Goal: Information Seeking & Learning: Learn about a topic

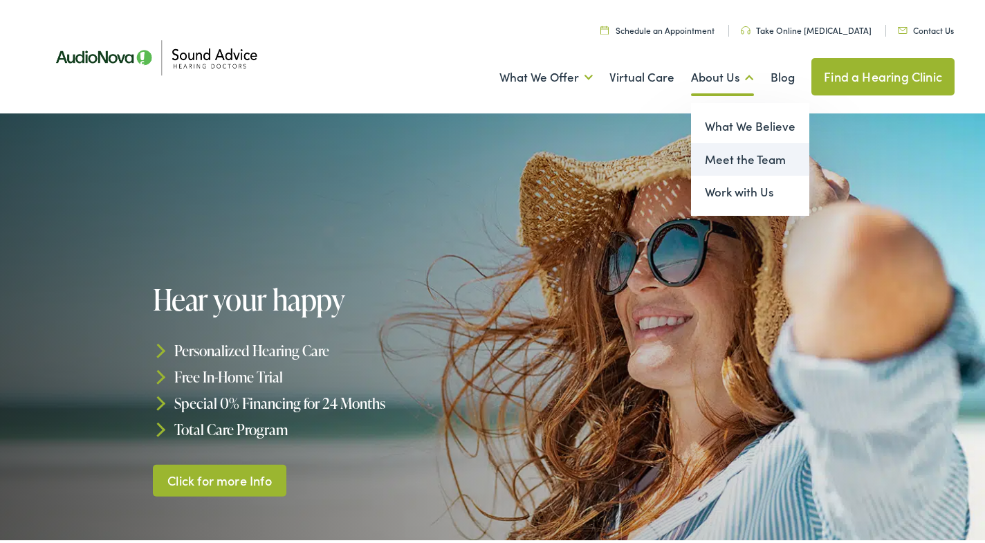
click at [714, 165] on link "Meet the Team" at bounding box center [750, 156] width 118 height 33
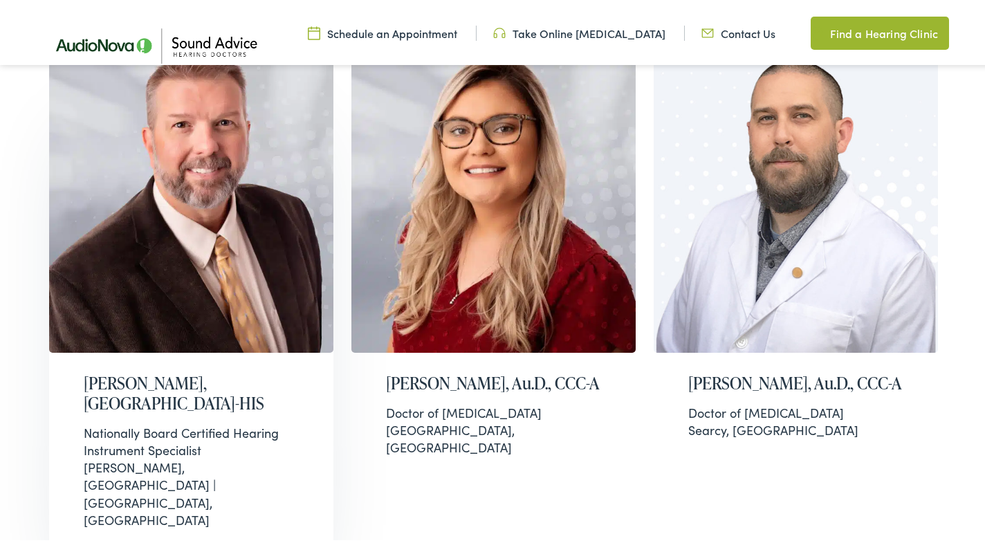
scroll to position [553, 0]
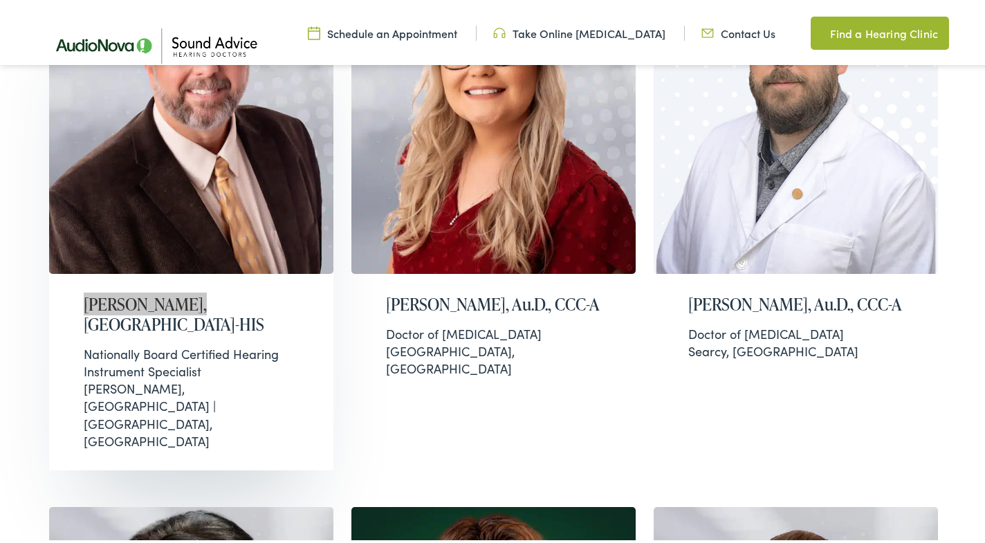
drag, startPoint x: 175, startPoint y: 293, endPoint x: 69, endPoint y: 307, distance: 106.7
click at [69, 307] on div "Daniel Kirtley, BC-HIS Nationally Board Certified Hearing Instrument Specialist…" at bounding box center [191, 369] width 284 height 196
drag, startPoint x: 183, startPoint y: 297, endPoint x: 266, endPoint y: 306, distance: 84.1
click at [266, 306] on h2 "Daniel Kirtley, BC-HIS" at bounding box center [191, 312] width 215 height 40
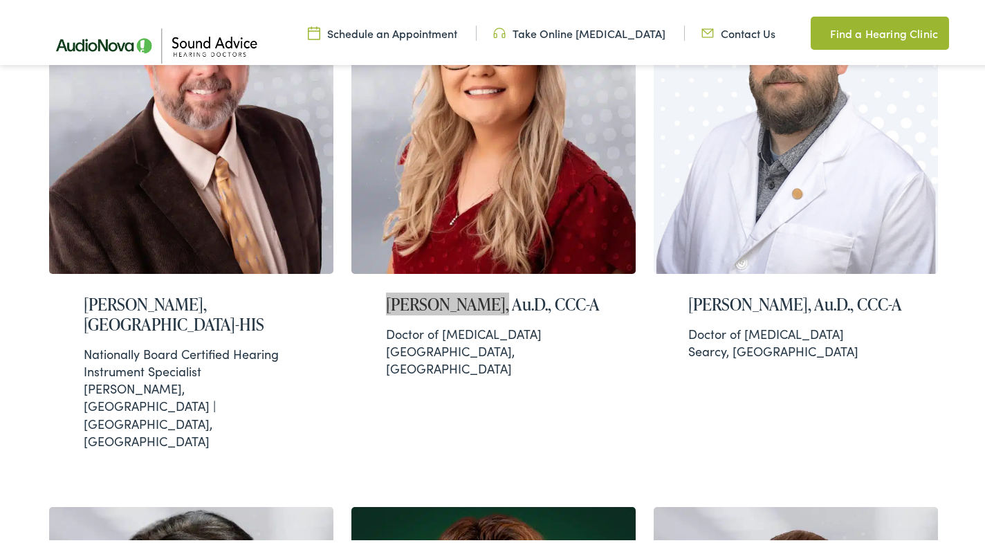
drag, startPoint x: 496, startPoint y: 296, endPoint x: 343, endPoint y: 298, distance: 153.5
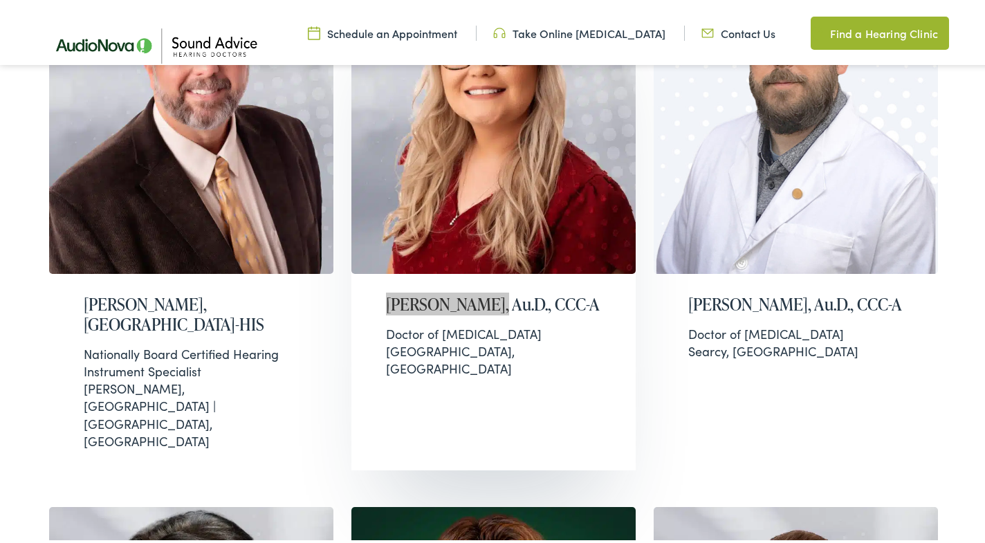
drag, startPoint x: 505, startPoint y: 294, endPoint x: 608, endPoint y: 290, distance: 103.1
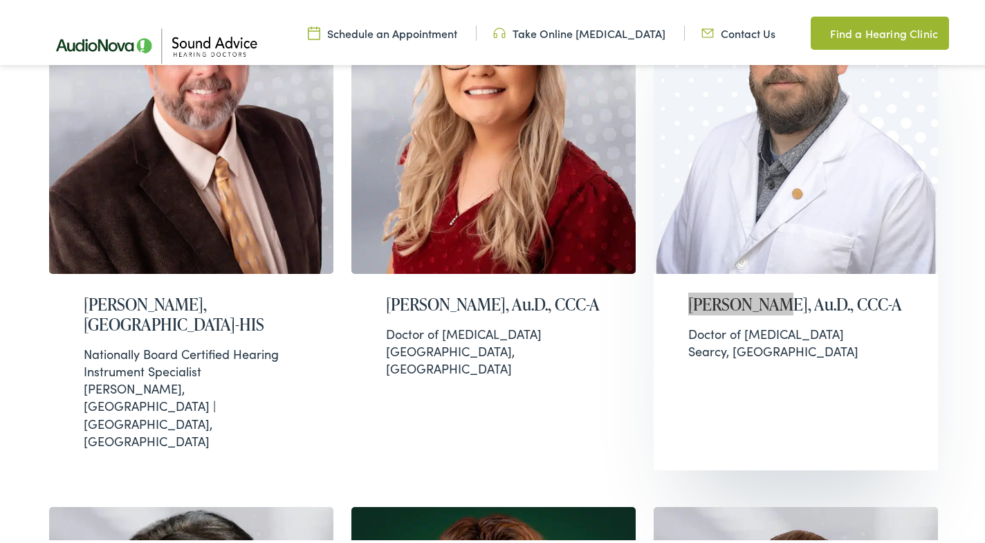
drag, startPoint x: 760, startPoint y: 298, endPoint x: 678, endPoint y: 301, distance: 81.7
click at [678, 301] on div "Kevin Tripp, Au.D., CCC-A Doctor of Audiology Searcy, AR" at bounding box center [795, 324] width 284 height 106
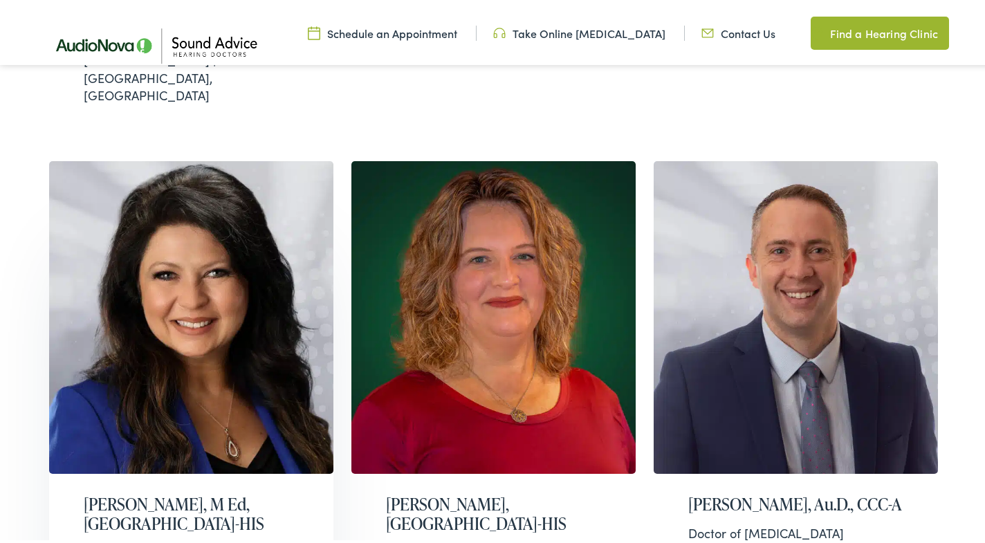
scroll to position [1037, 0]
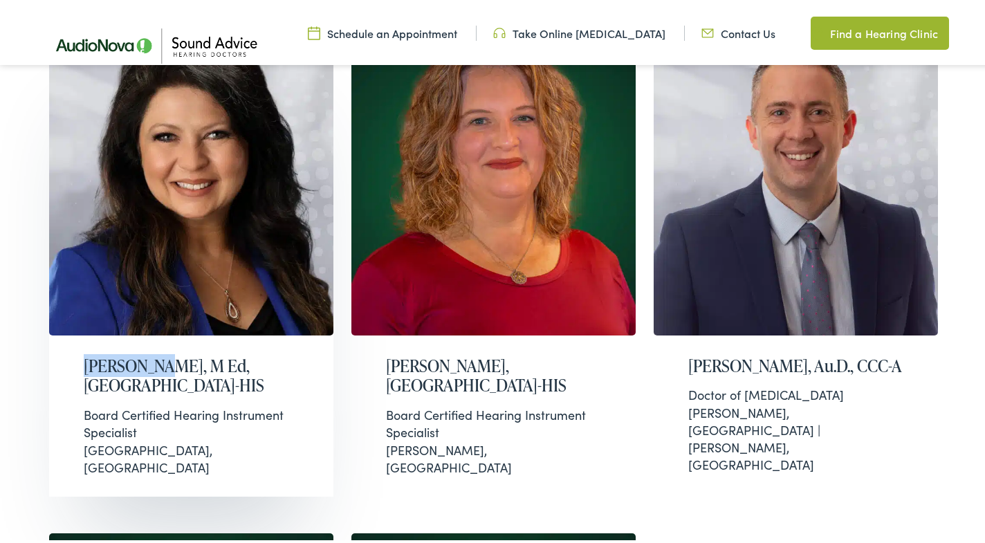
copy h2 "Lynn Royer"
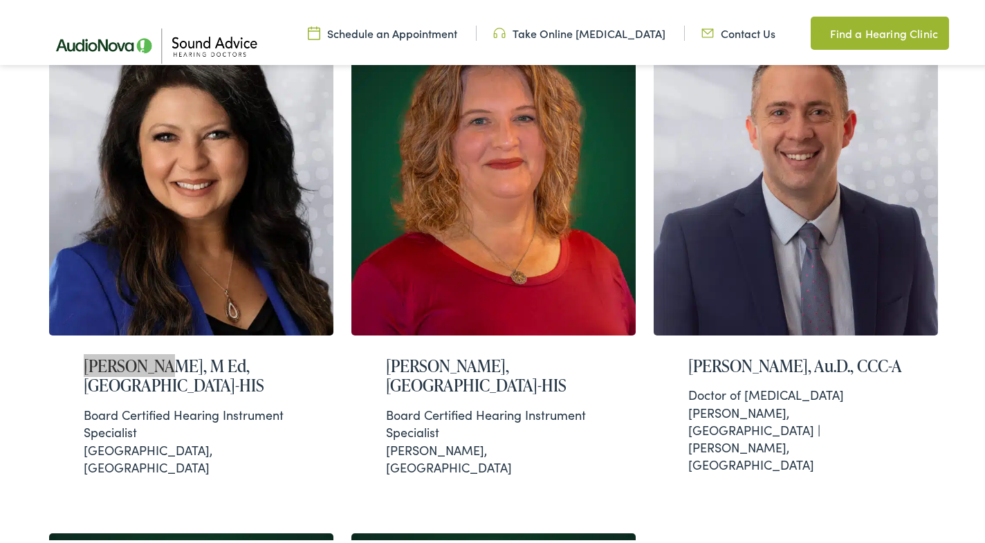
drag, startPoint x: 158, startPoint y: 284, endPoint x: 32, endPoint y: 289, distance: 126.0
click at [42, 287] on div "Daniel Kirtley, BC-HIS Nationally Board Certified Hearing Instrument Specialist…" at bounding box center [498, 247] width 916 height 1546
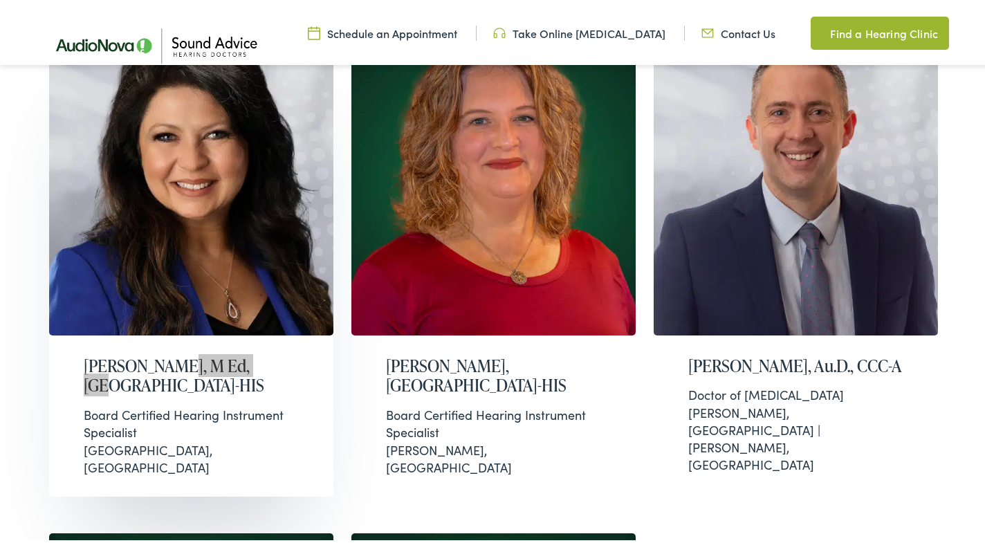
drag, startPoint x: 168, startPoint y: 276, endPoint x: 301, endPoint y: 276, distance: 133.5
click at [301, 333] on div "Lynn Royer, M Ed, BC-HIS Board Certified Hearing Instrument Specialist Cape Gir…" at bounding box center [191, 413] width 284 height 161
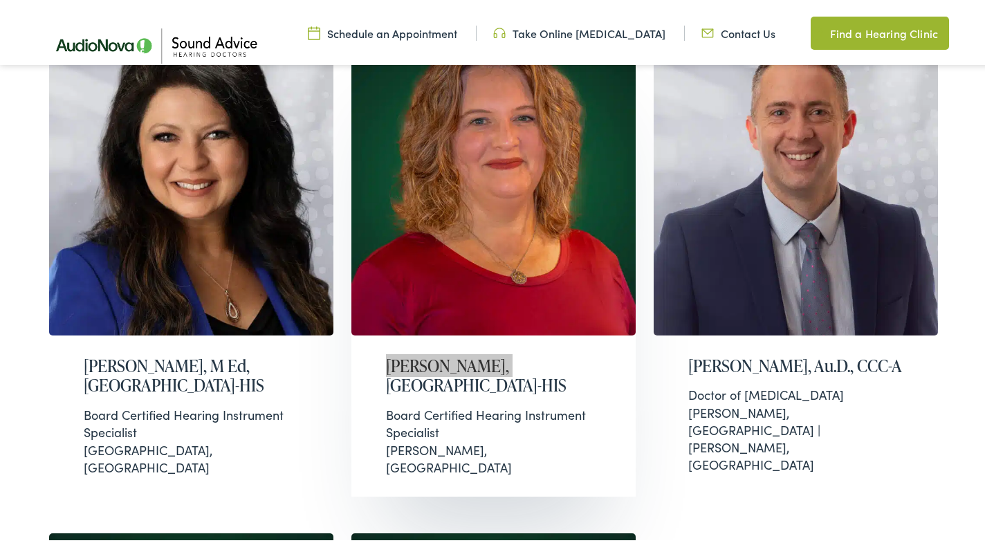
drag, startPoint x: 487, startPoint y: 281, endPoint x: 356, endPoint y: 280, distance: 130.7
click at [369, 333] on div "Melissa Morales, BC-HIS Board Certified Hearing Instrument Specialist Harrison,…" at bounding box center [493, 413] width 284 height 161
drag, startPoint x: 498, startPoint y: 285, endPoint x: 566, endPoint y: 279, distance: 68.7
click at [566, 353] on h2 "Melissa Morales, BC-HIS" at bounding box center [493, 373] width 215 height 40
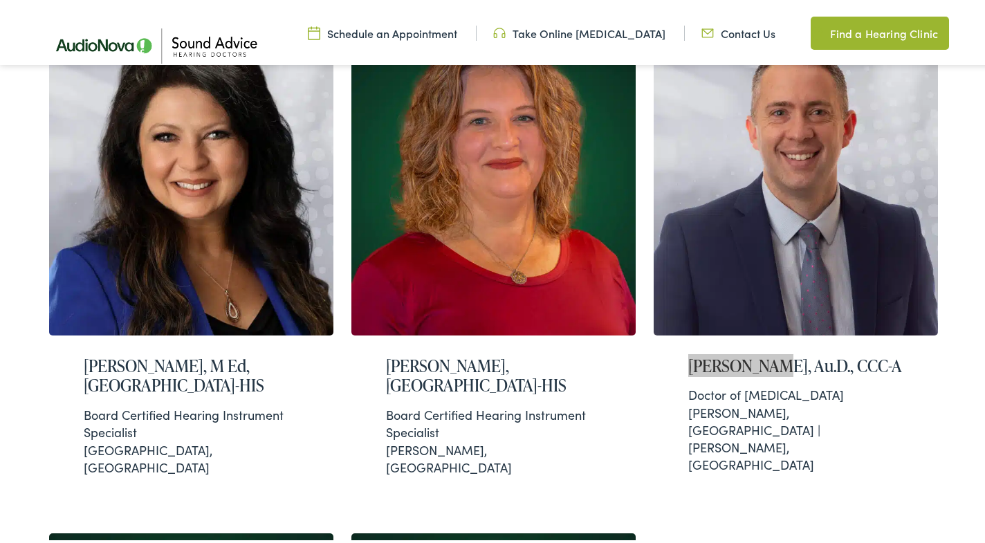
drag, startPoint x: 765, startPoint y: 281, endPoint x: 635, endPoint y: 277, distance: 130.8
click at [635, 277] on div "Daniel Kirtley, BC-HIS Nationally Board Certified Hearing Instrument Specialist…" at bounding box center [498, 247] width 916 height 1546
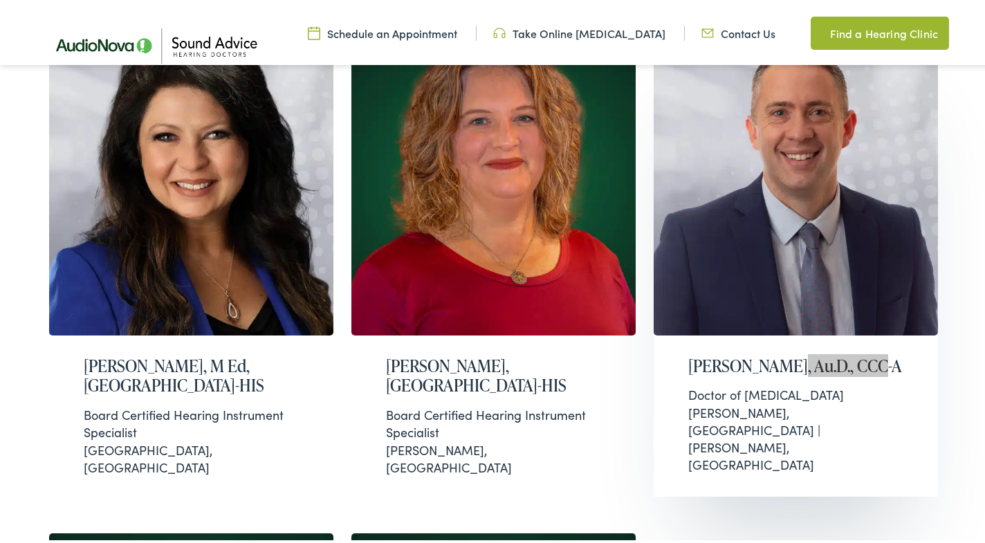
drag, startPoint x: 773, startPoint y: 281, endPoint x: 887, endPoint y: 284, distance: 114.1
click at [887, 353] on h2 "Sam Tillman, Au.D., CCC-A" at bounding box center [795, 363] width 215 height 20
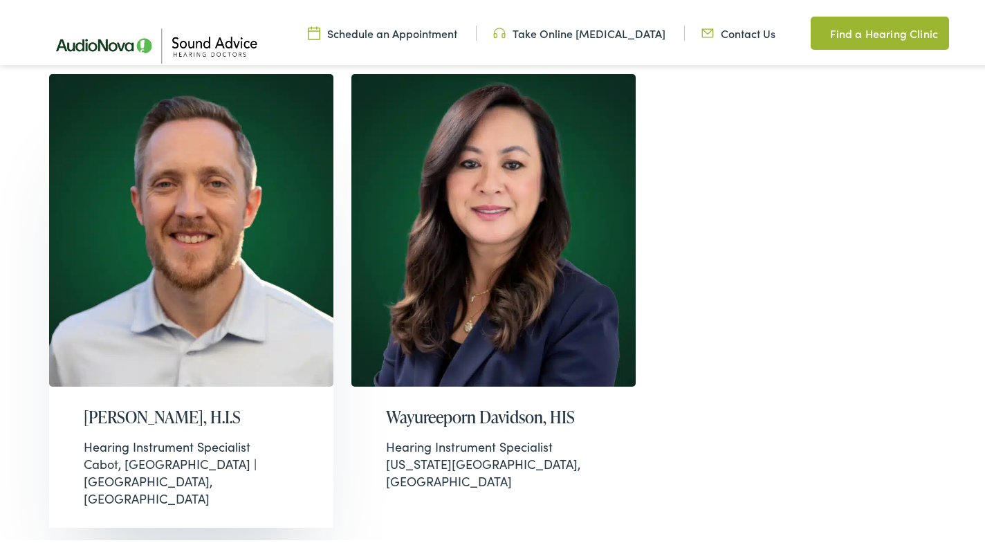
scroll to position [1521, 0]
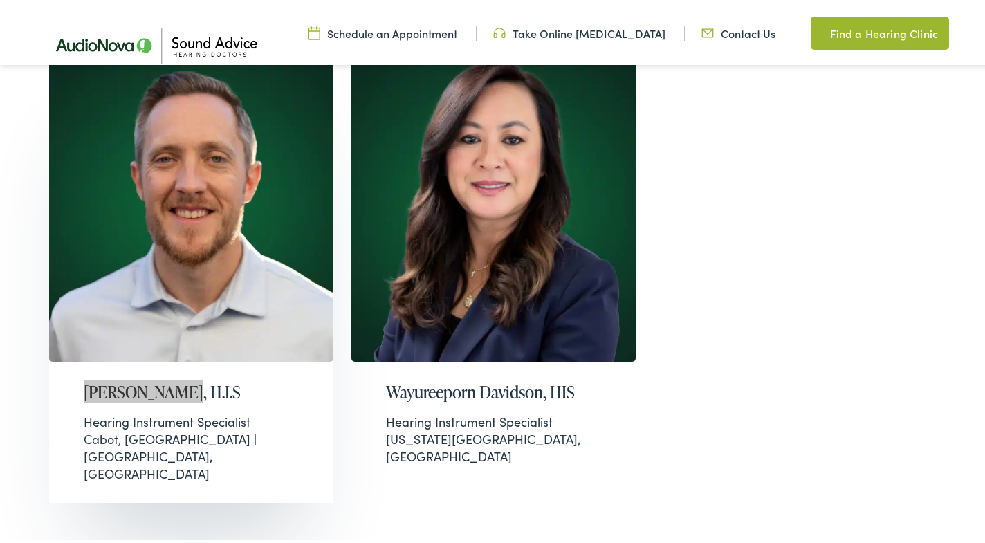
drag, startPoint x: 184, startPoint y: 266, endPoint x: 61, endPoint y: 264, distance: 123.1
click at [62, 359] on div "Shawn Langley, H.I.S Hearing Instrument Specialist Cabot, AR | Conway, AR" at bounding box center [191, 430] width 284 height 142
drag, startPoint x: 189, startPoint y: 263, endPoint x: 281, endPoint y: 268, distance: 92.1
click at [281, 380] on h2 "Shawn Langley, H.I.S" at bounding box center [191, 390] width 215 height 20
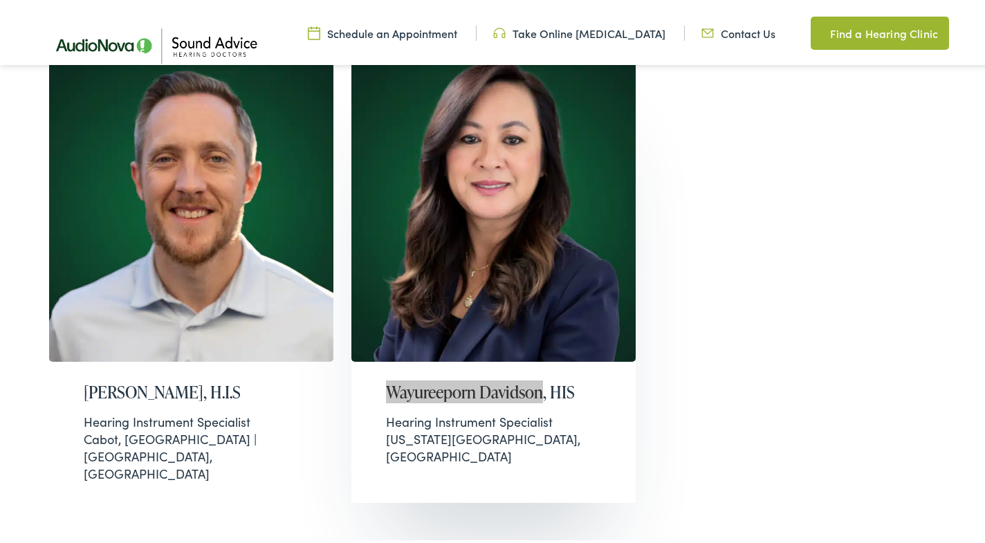
drag, startPoint x: 540, startPoint y: 267, endPoint x: 371, endPoint y: 275, distance: 169.6
click at [371, 359] on div "Wayureeporn Davidson, HIS Hearing Instrument Specialist Oklahoma City, OK" at bounding box center [493, 421] width 284 height 124
